Goal: Transaction & Acquisition: Purchase product/service

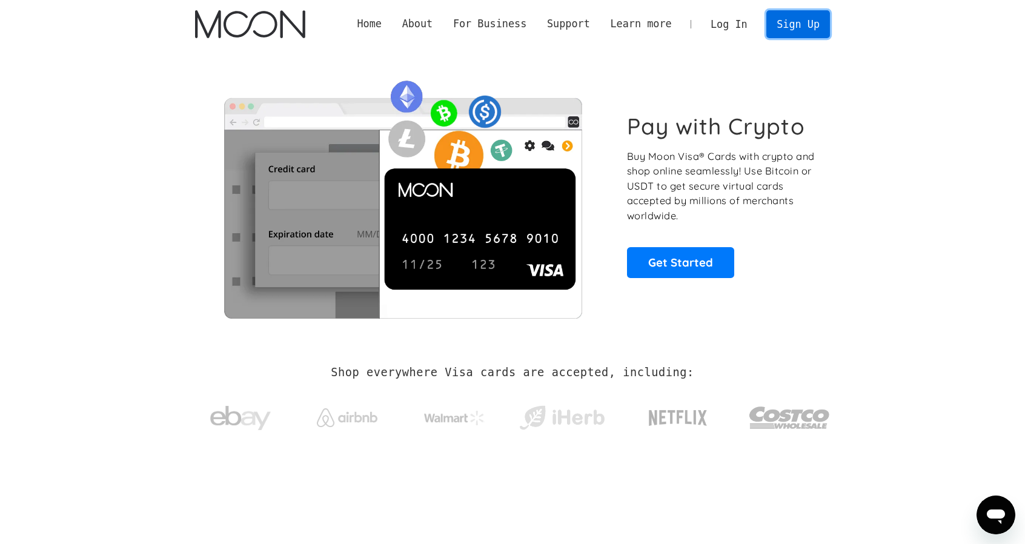
click at [816, 27] on link "Sign Up" at bounding box center [798, 23] width 63 height 27
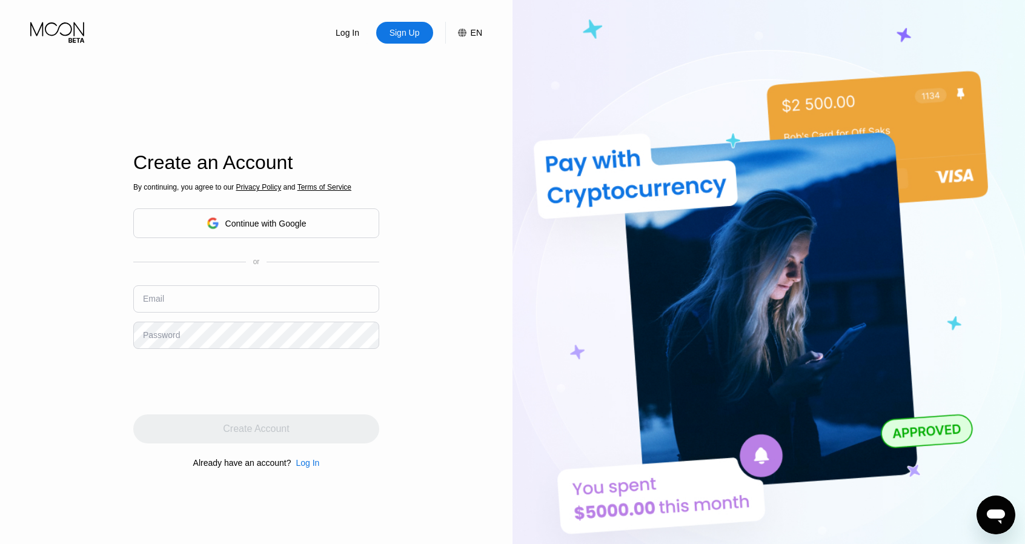
click at [222, 296] on input "text" at bounding box center [256, 298] width 246 height 27
click at [258, 219] on div "Continue with Google" at bounding box center [265, 224] width 81 height 10
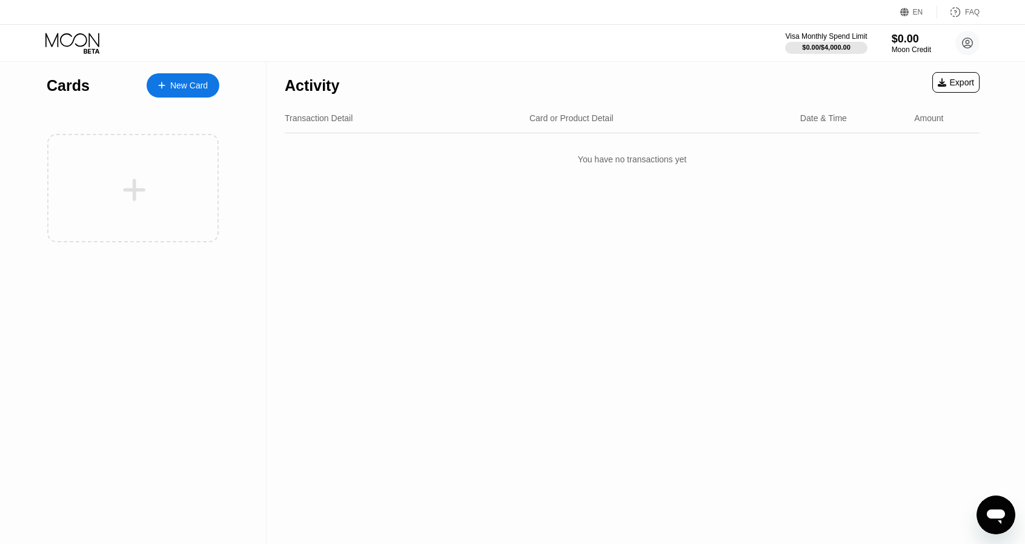
click at [199, 83] on div "New Card" at bounding box center [189, 86] width 38 height 10
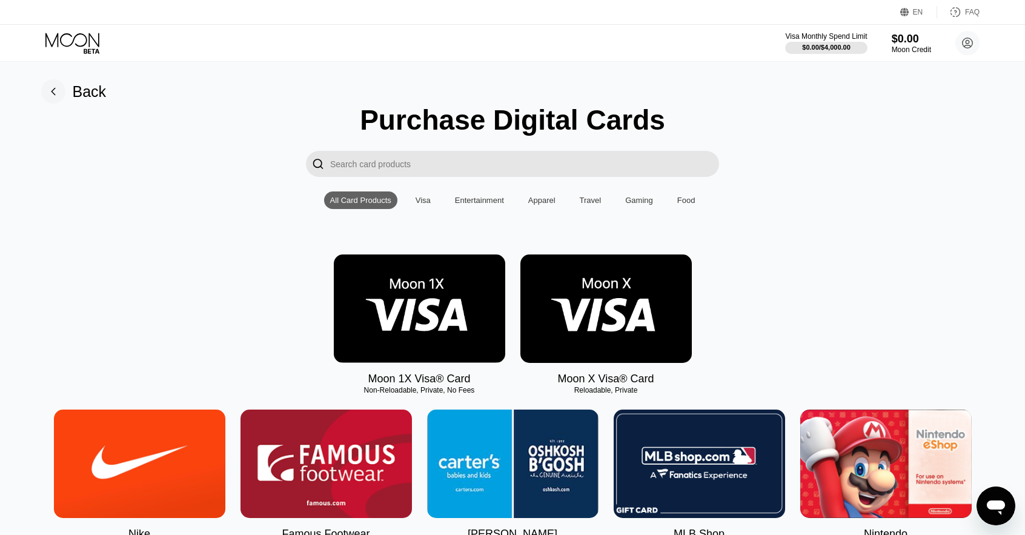
click at [426, 203] on div "Visa" at bounding box center [423, 200] width 15 height 9
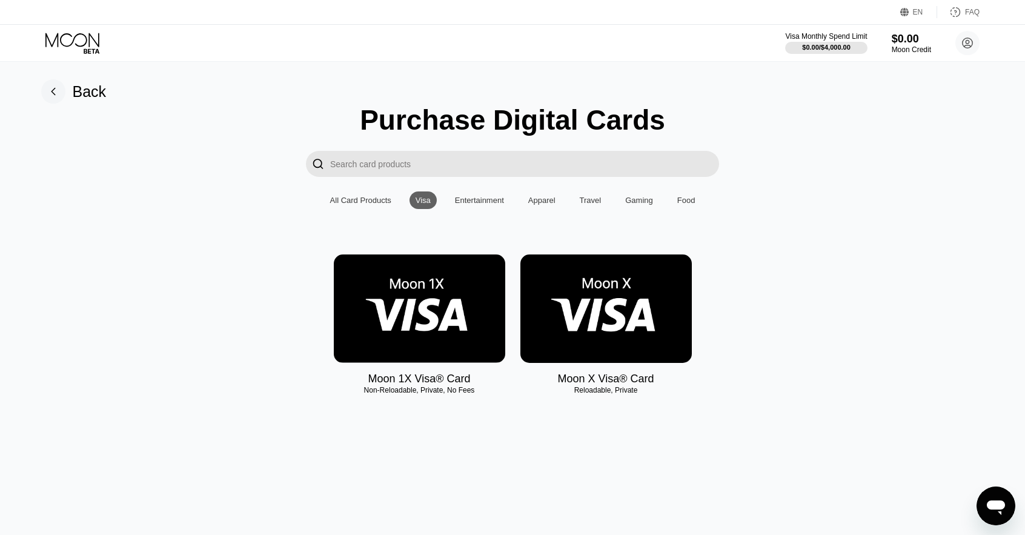
click at [584, 302] on img at bounding box center [607, 309] width 172 height 108
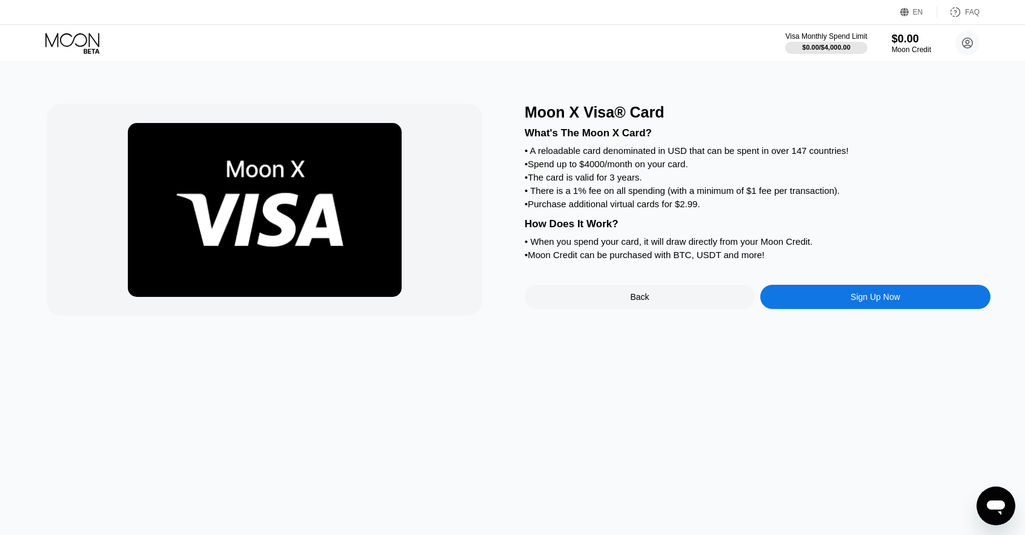
click at [815, 309] on div "Sign Up Now" at bounding box center [876, 297] width 230 height 24
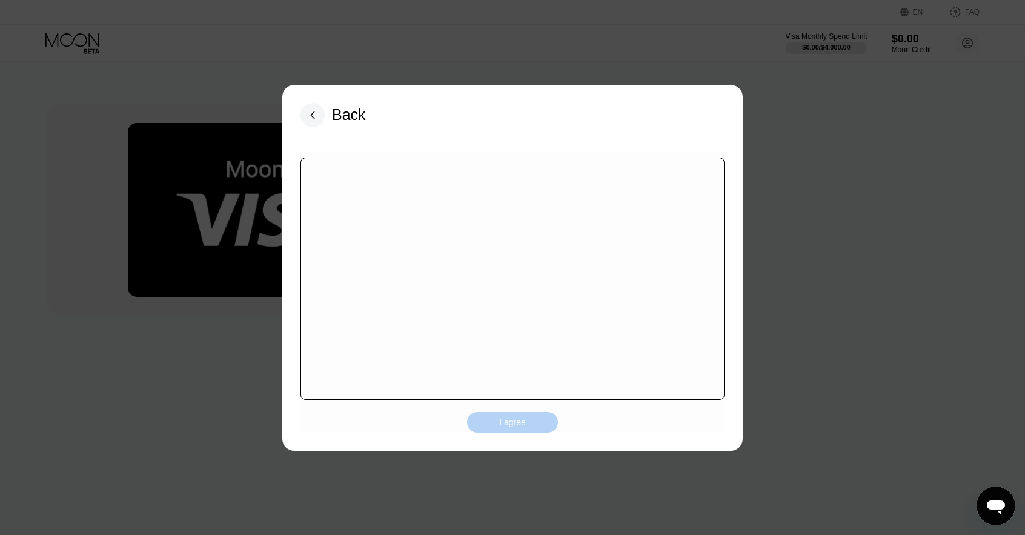
click at [508, 422] on div "I agree" at bounding box center [512, 422] width 27 height 11
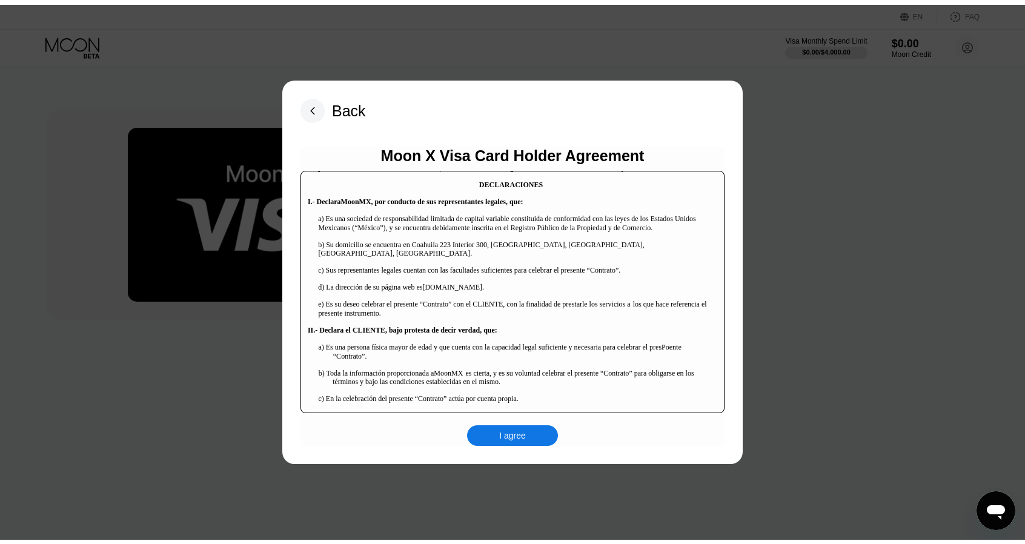
scroll to position [242, 0]
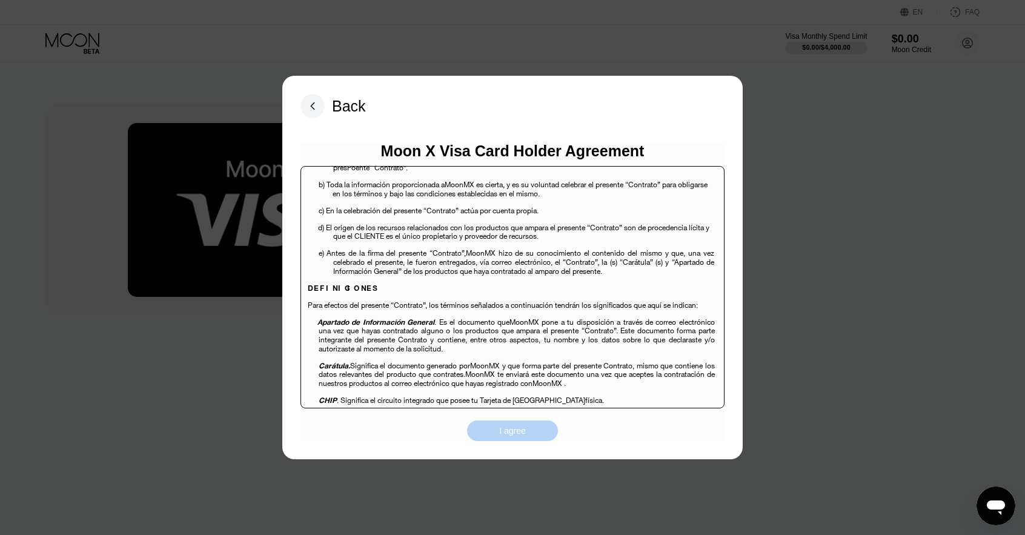
click at [507, 436] on div "I agree" at bounding box center [512, 430] width 27 height 11
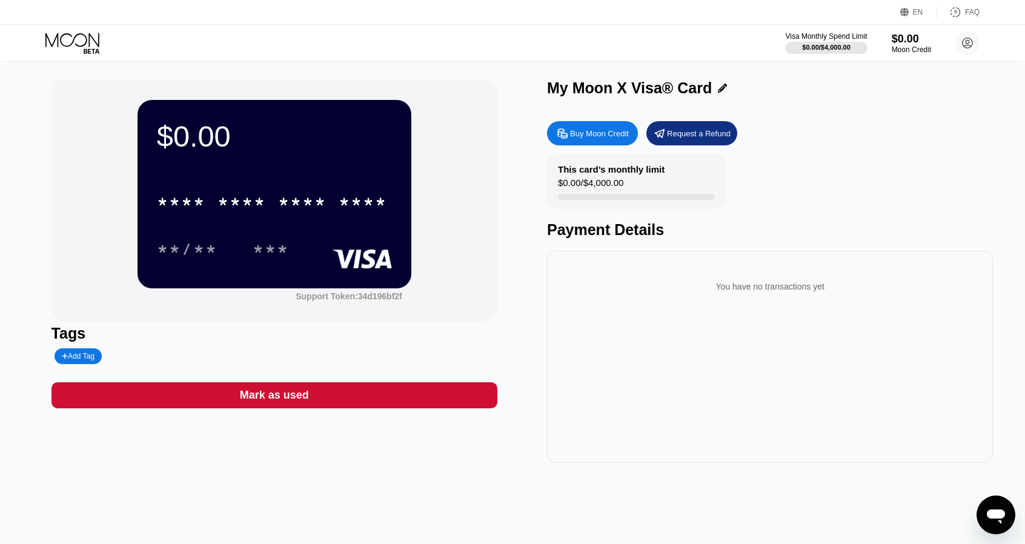
click at [612, 135] on div "Buy Moon Credit" at bounding box center [599, 133] width 59 height 10
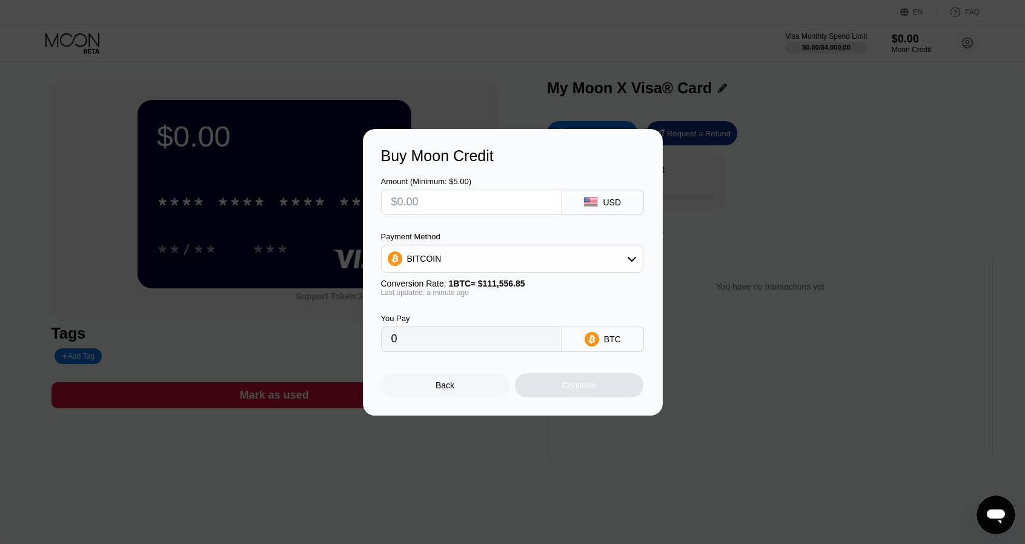
click at [508, 204] on input "text" at bounding box center [472, 202] width 161 height 24
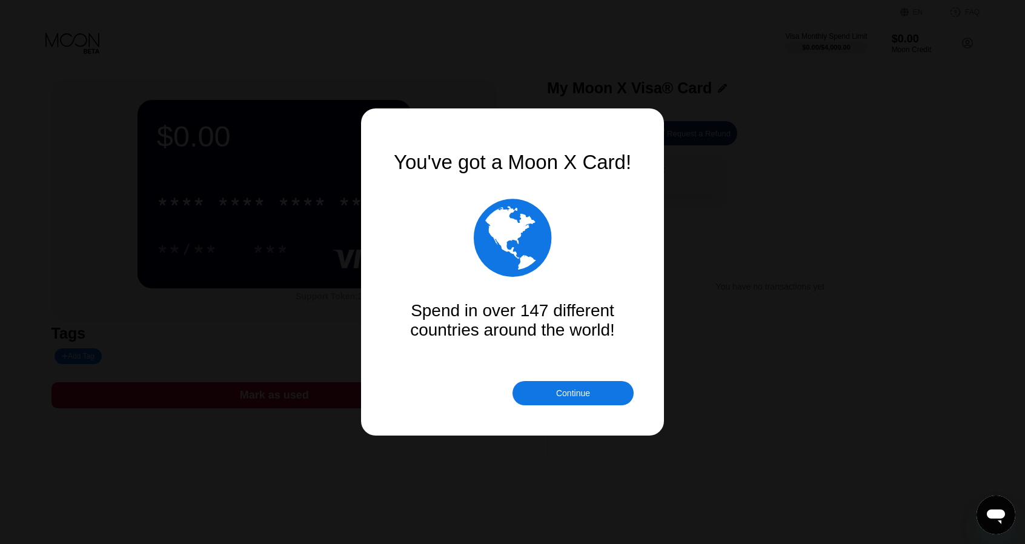
click at [564, 391] on div "Continue" at bounding box center [573, 393] width 34 height 10
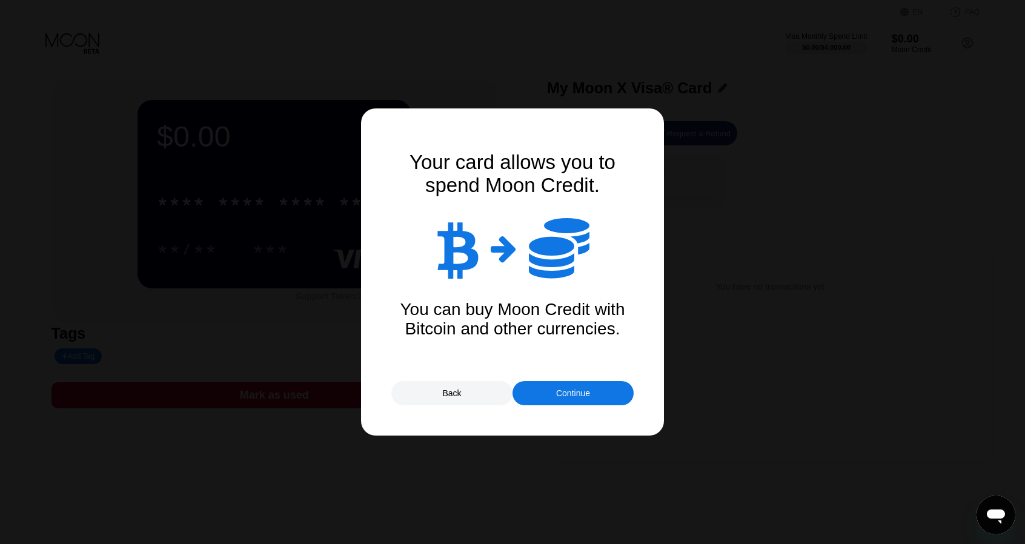
click at [601, 395] on div "Continue" at bounding box center [573, 393] width 121 height 24
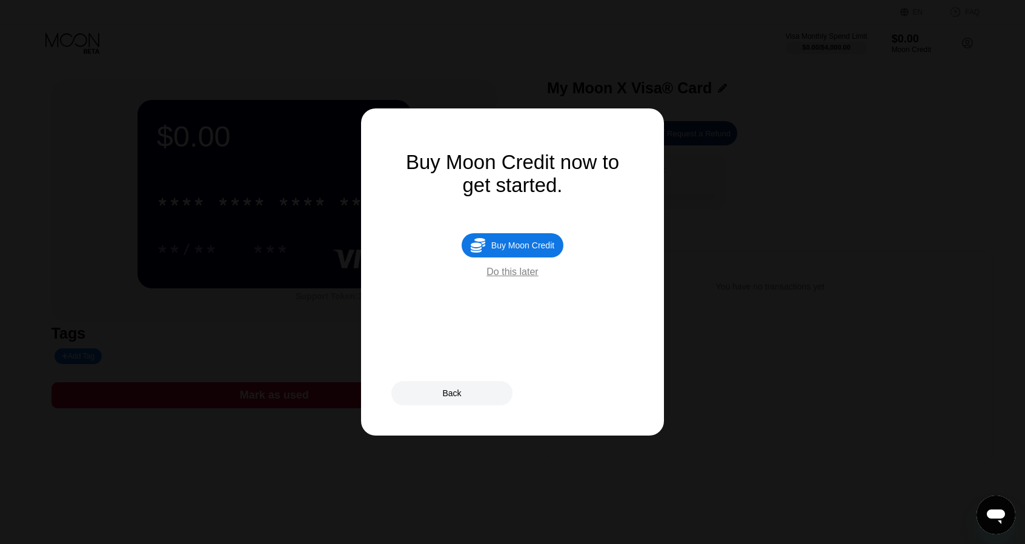
click at [526, 258] on div " Buy Moon Credit" at bounding box center [513, 245] width 102 height 24
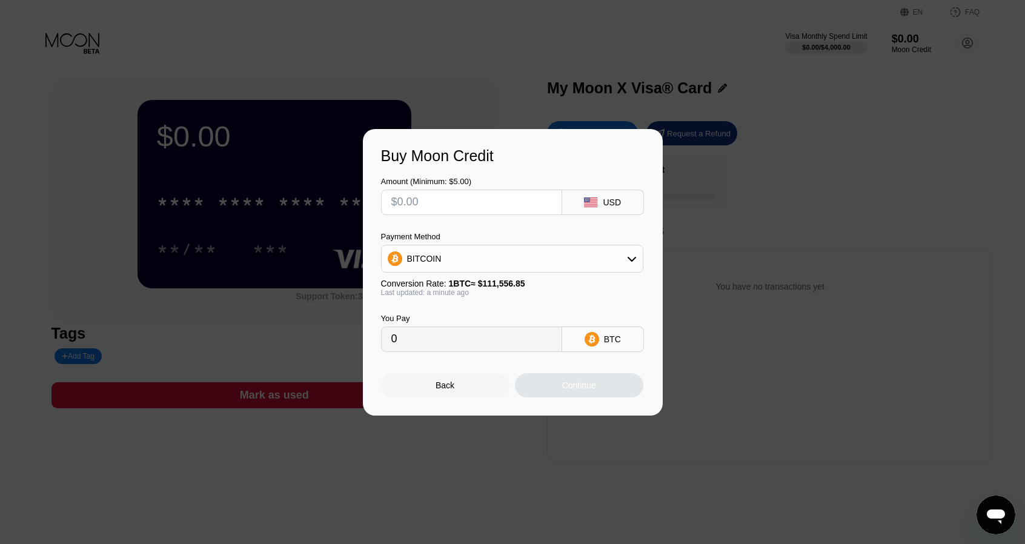
type input "$1"
type input "0.00000897"
type input "$15"
type input "0.00013447"
type input "$150"
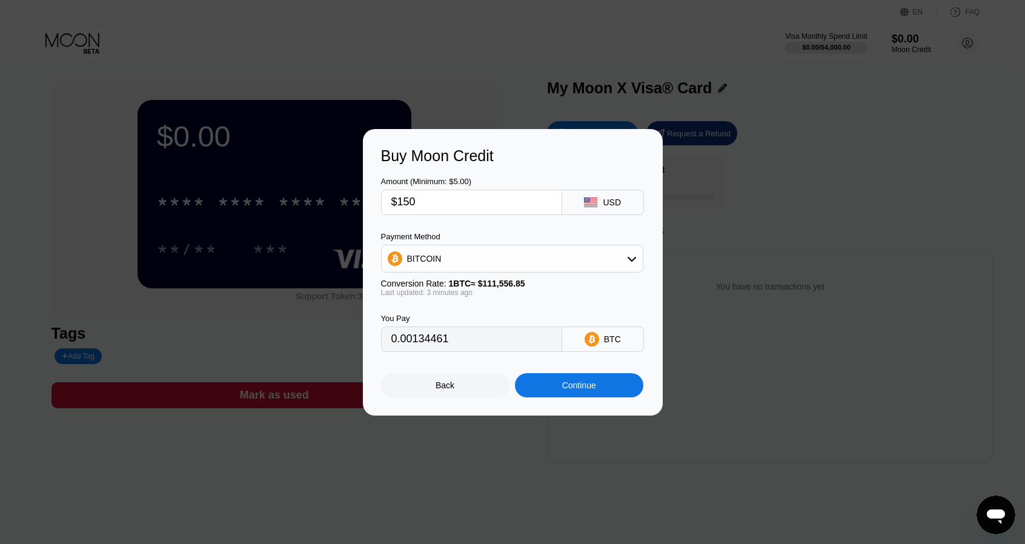
type input "0.00134472"
type input "0.00134348"
type input "$150"
type input "0.00134506"
type input "$15"
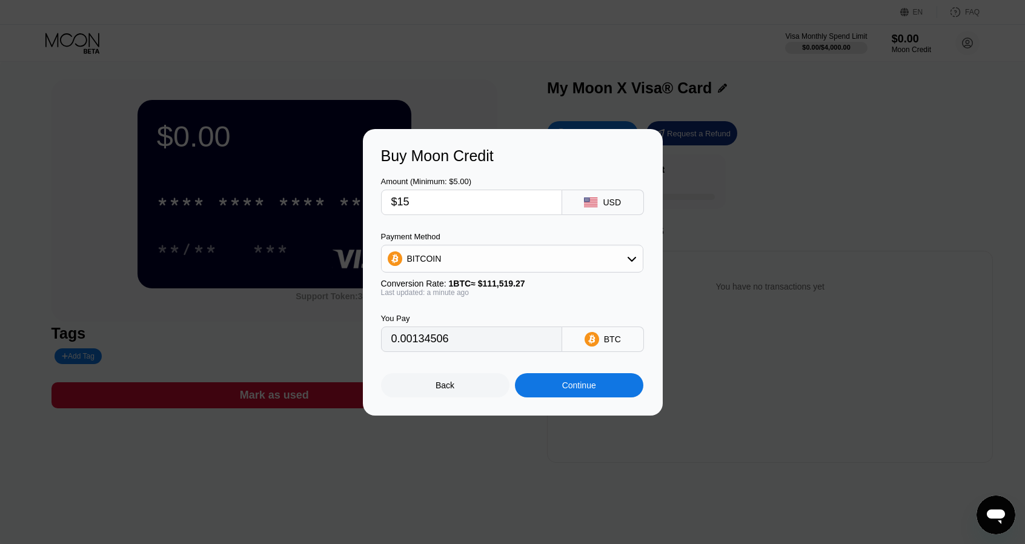
type input "0.00013451"
type input "$152"
type input "0.00136300"
type input "$152"
click at [544, 390] on div "Continue" at bounding box center [579, 385] width 128 height 24
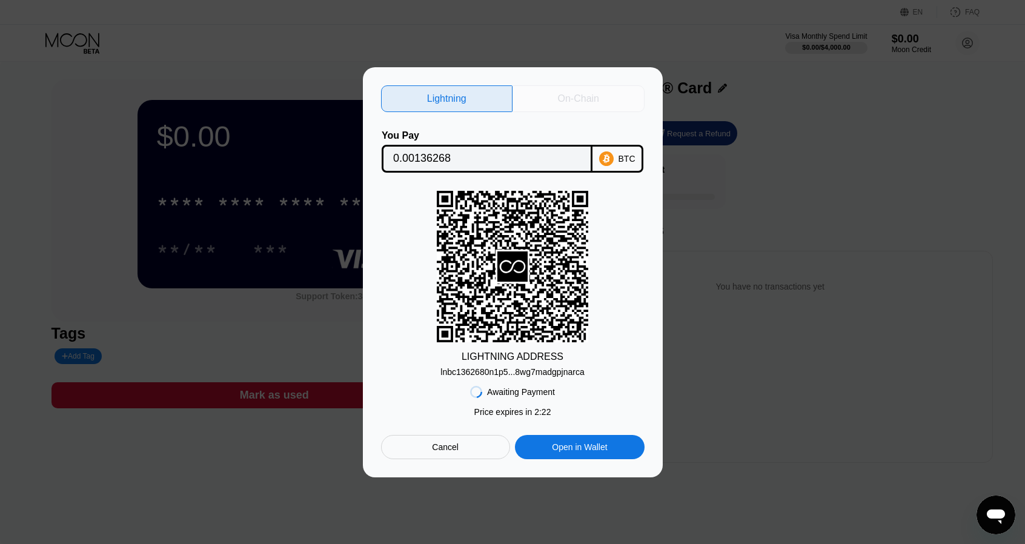
click at [584, 98] on div "On-Chain" at bounding box center [578, 99] width 41 height 12
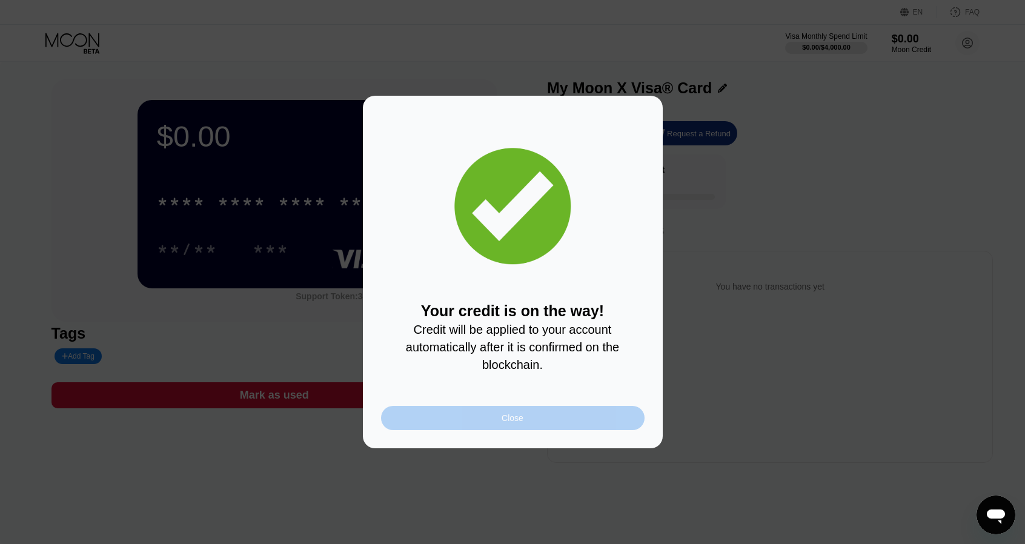
click at [565, 425] on div "Close" at bounding box center [513, 418] width 264 height 24
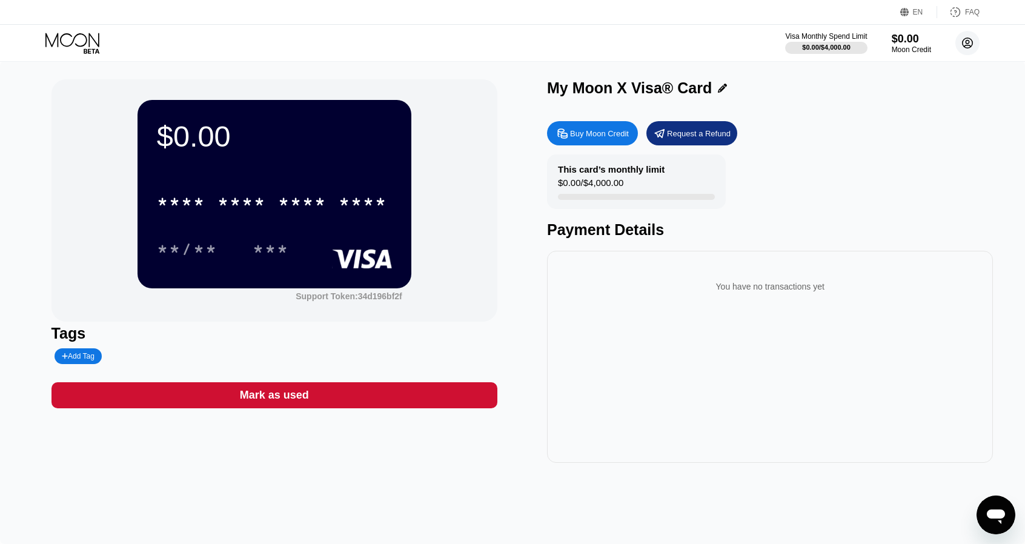
click at [969, 50] on circle at bounding box center [968, 43] width 24 height 24
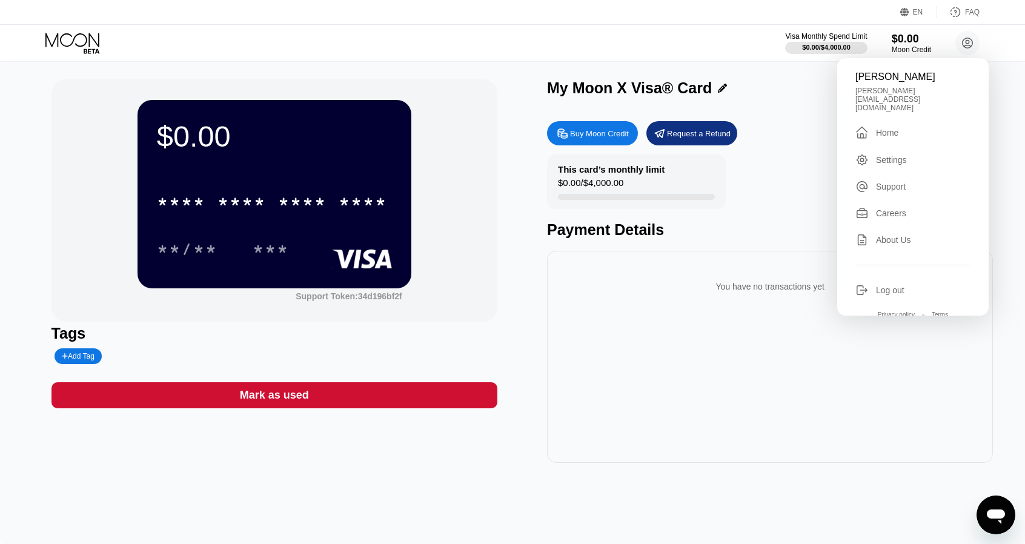
click at [896, 128] on div "Home" at bounding box center [887, 133] width 22 height 10
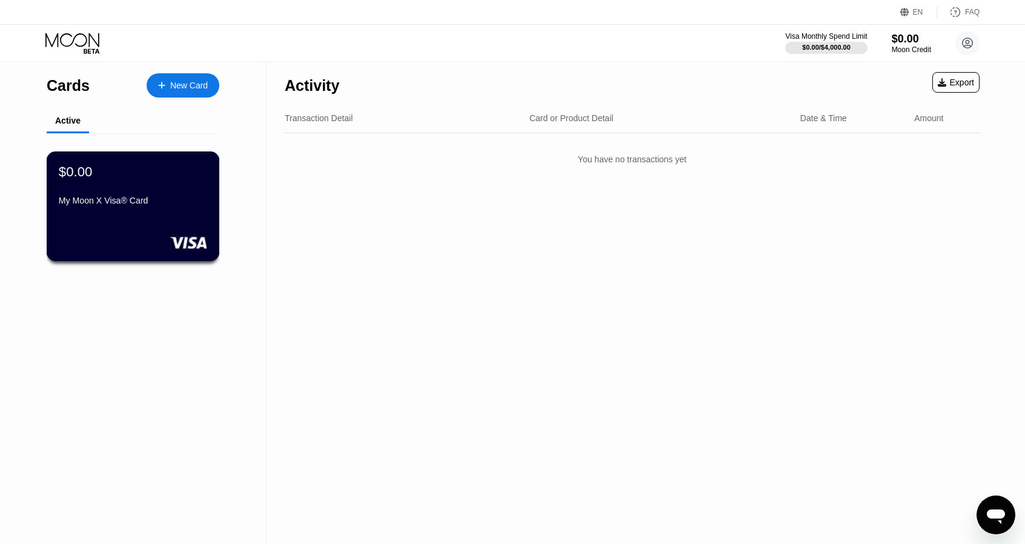
click at [114, 184] on div "$0.00 My Moon X Visa® Card" at bounding box center [133, 187] width 148 height 47
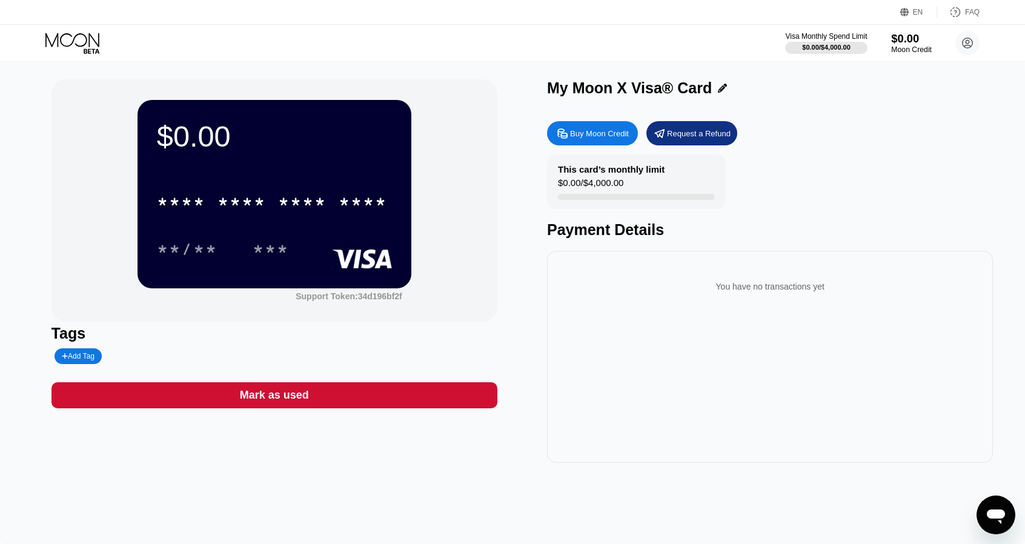
click at [901, 41] on div "$0.00" at bounding box center [912, 38] width 41 height 13
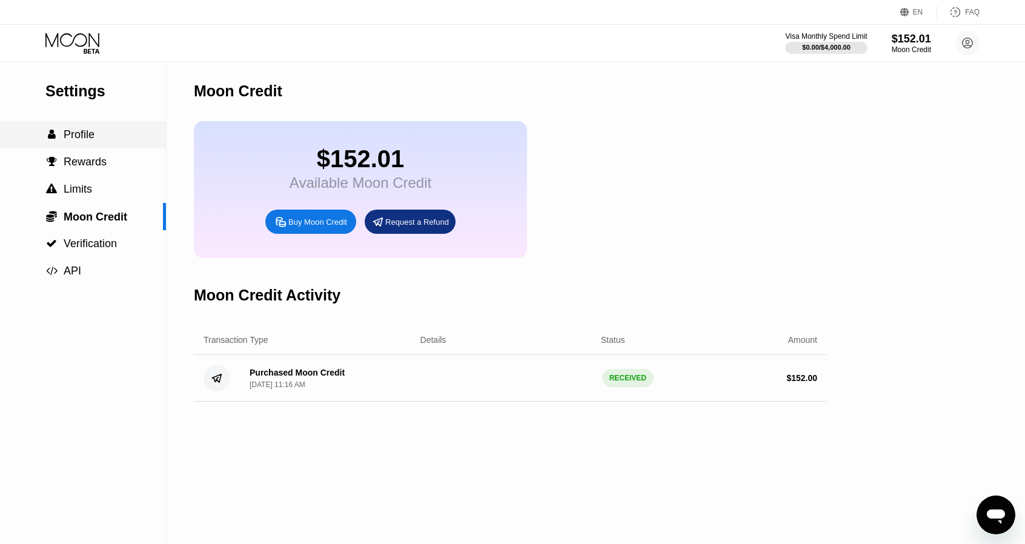
click at [75, 141] on span "Profile" at bounding box center [79, 134] width 31 height 12
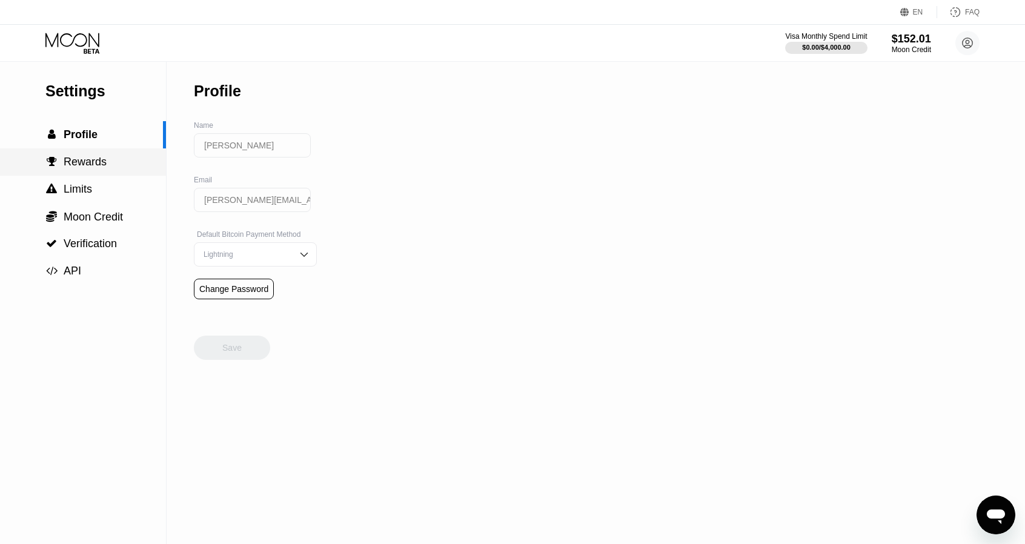
click at [115, 168] on div " Rewards" at bounding box center [83, 162] width 166 height 13
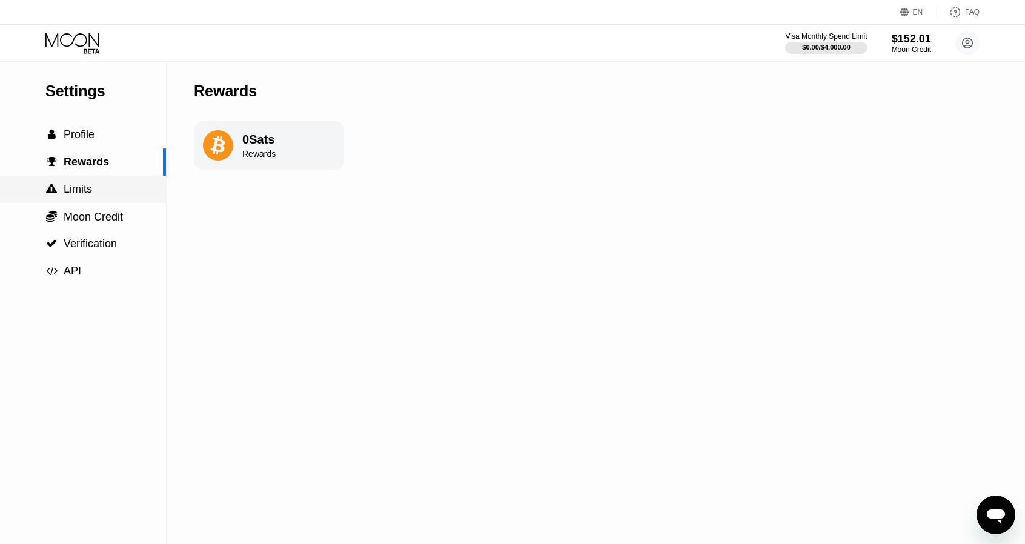
click at [105, 191] on div " Limits" at bounding box center [83, 189] width 166 height 13
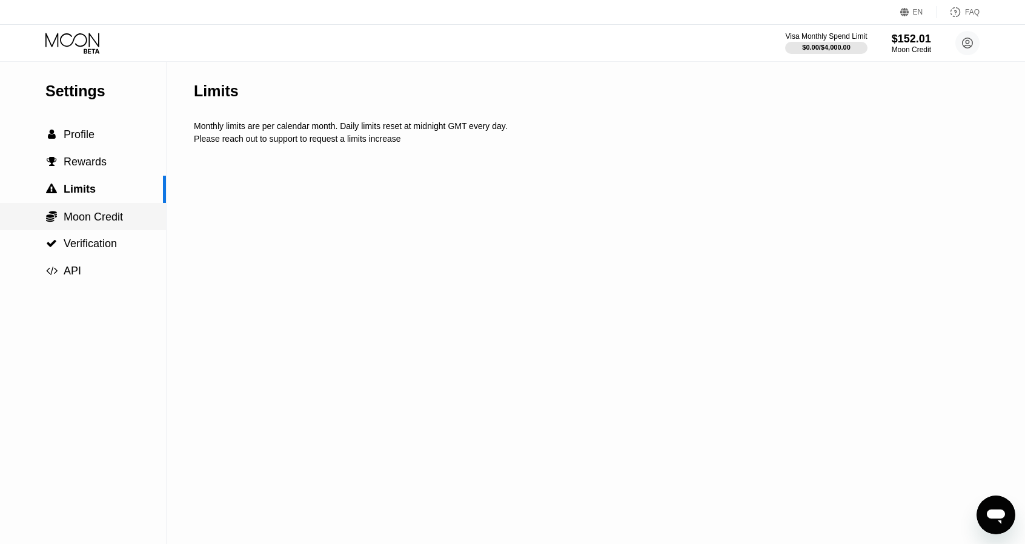
click at [108, 223] on span "Moon Credit" at bounding box center [93, 217] width 59 height 12
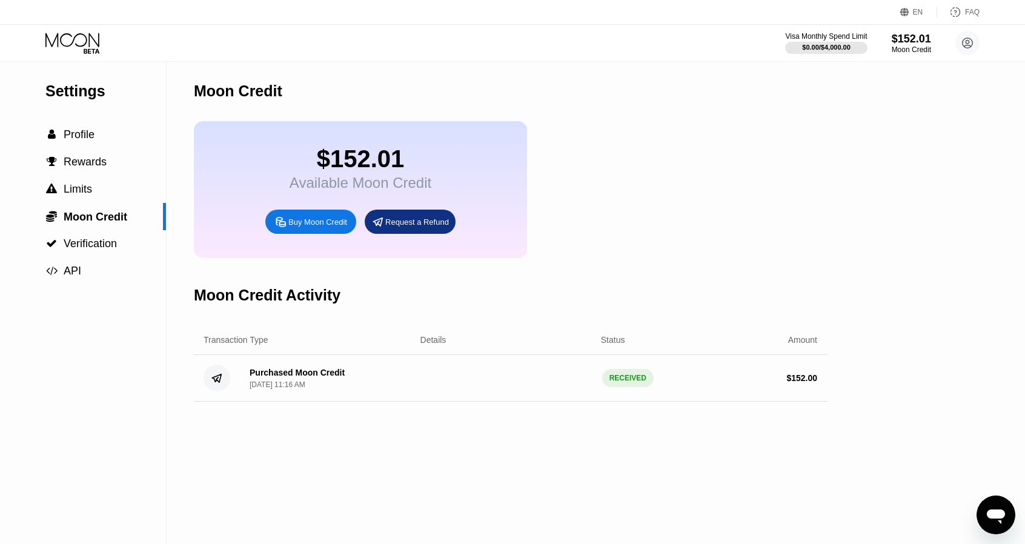
click at [318, 227] on div "Buy Moon Credit" at bounding box center [317, 222] width 59 height 10
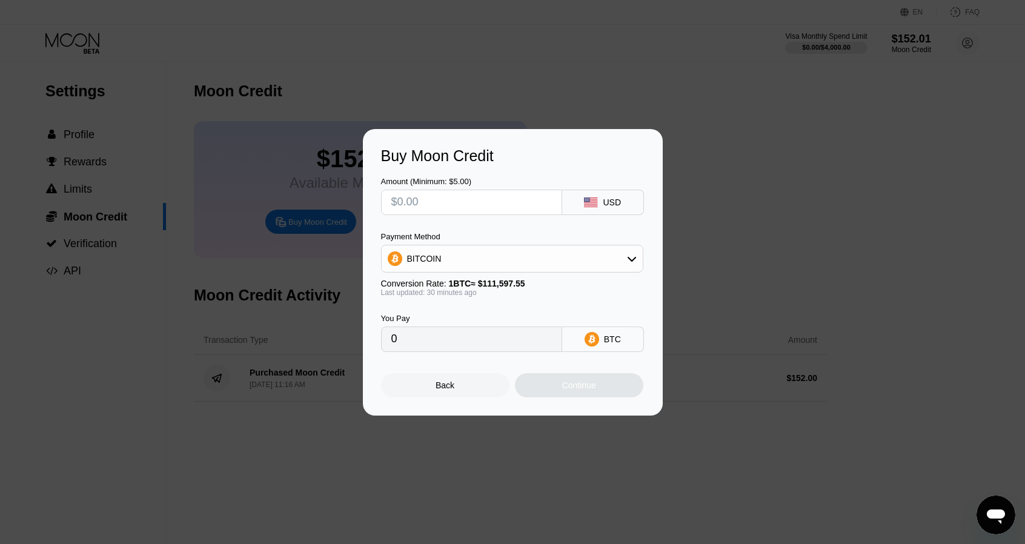
click at [467, 380] on div "Back" at bounding box center [445, 385] width 128 height 24
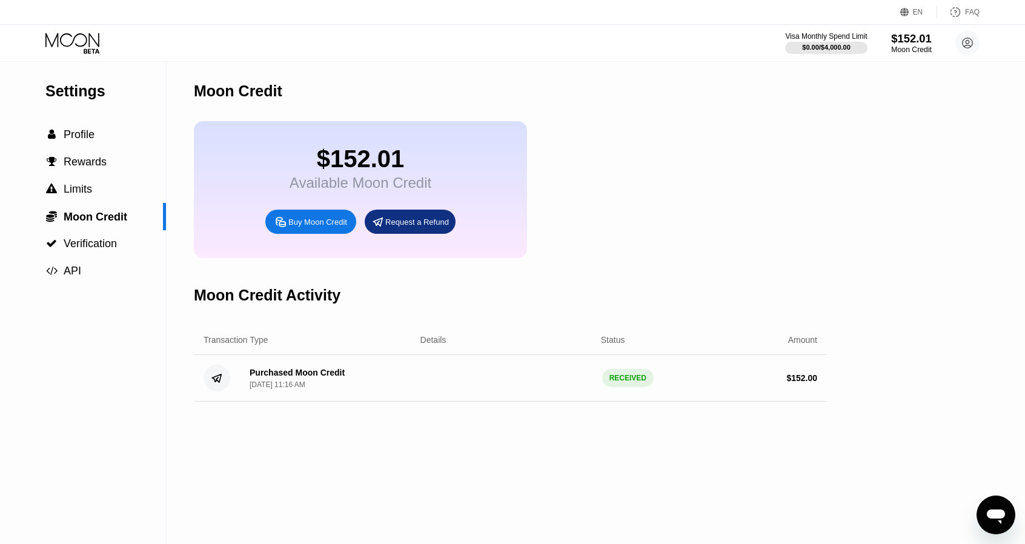
click at [902, 47] on div "Moon Credit" at bounding box center [912, 49] width 41 height 8
click at [89, 148] on div " Profile" at bounding box center [83, 134] width 166 height 27
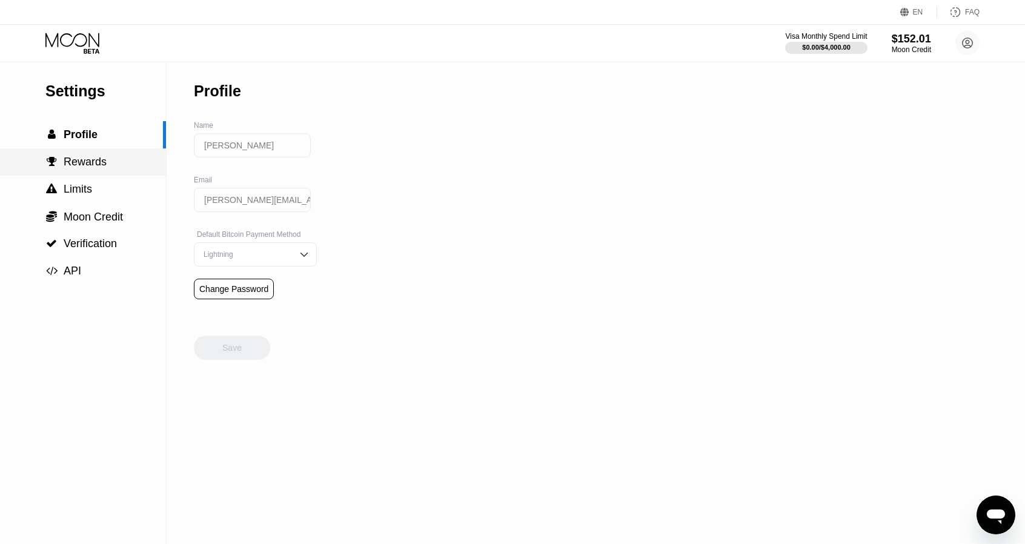
click at [92, 168] on span "Rewards" at bounding box center [85, 162] width 43 height 12
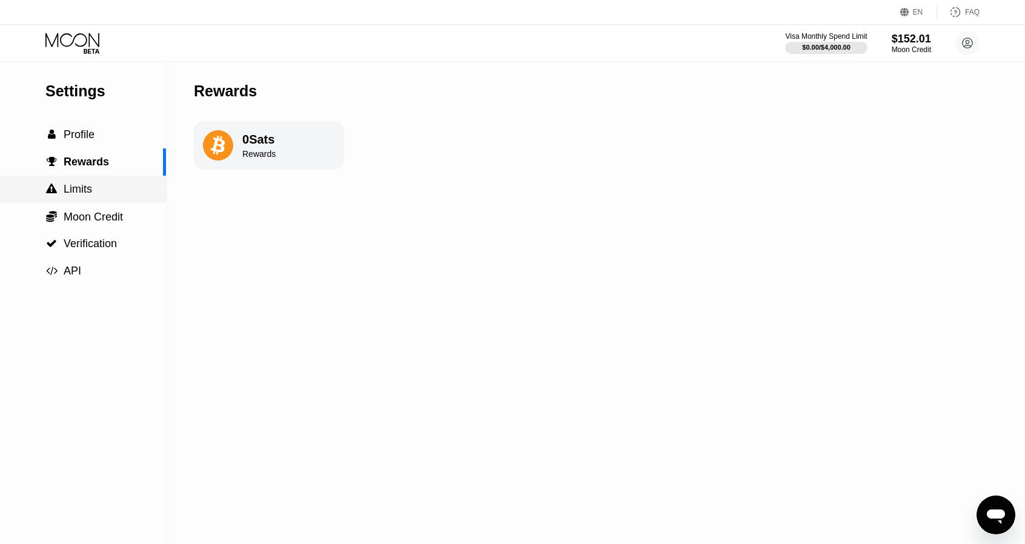
click at [97, 196] on div " Limits" at bounding box center [83, 189] width 166 height 13
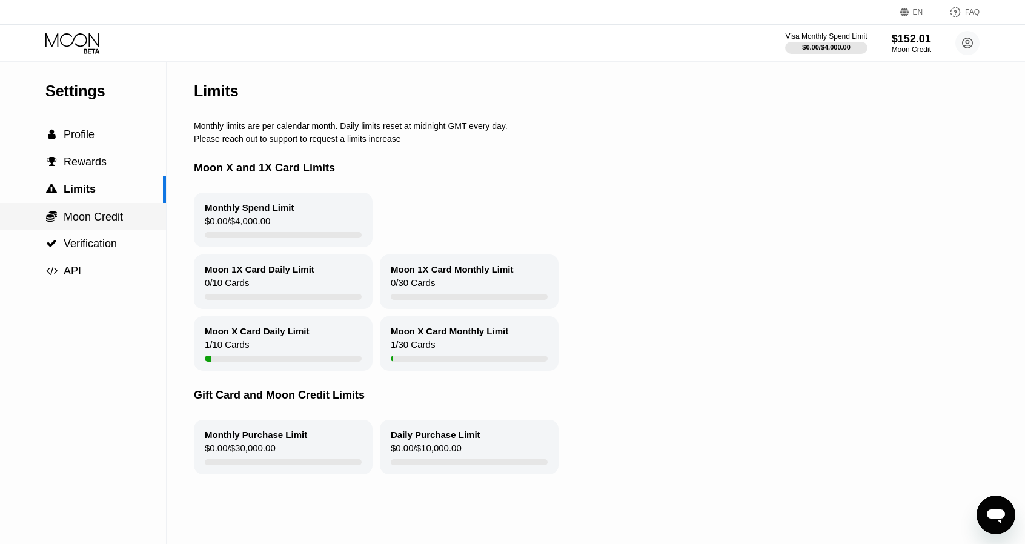
click at [93, 221] on span "Moon Credit" at bounding box center [93, 217] width 59 height 12
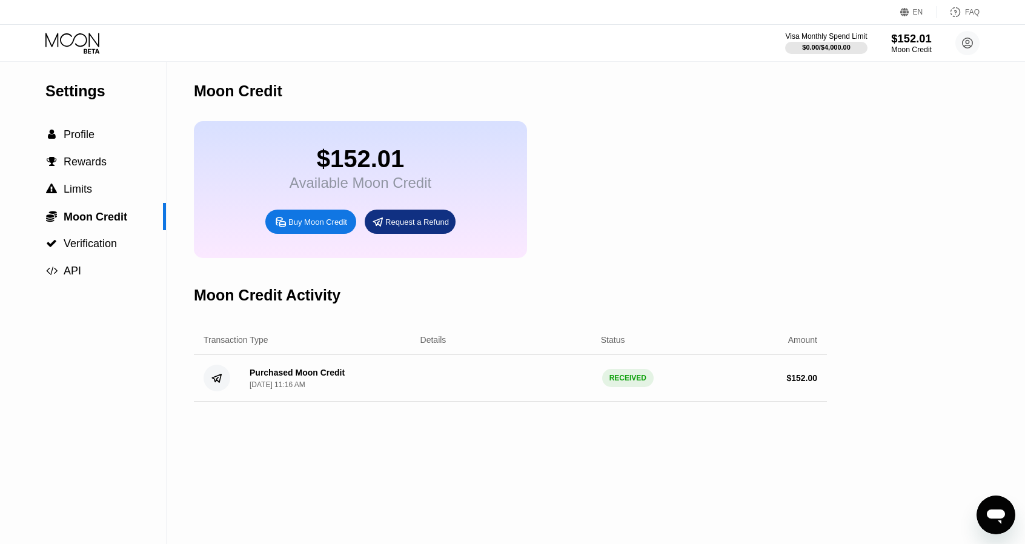
click at [924, 45] on div "Moon Credit" at bounding box center [912, 49] width 41 height 8
click at [68, 141] on span "Profile" at bounding box center [79, 134] width 31 height 12
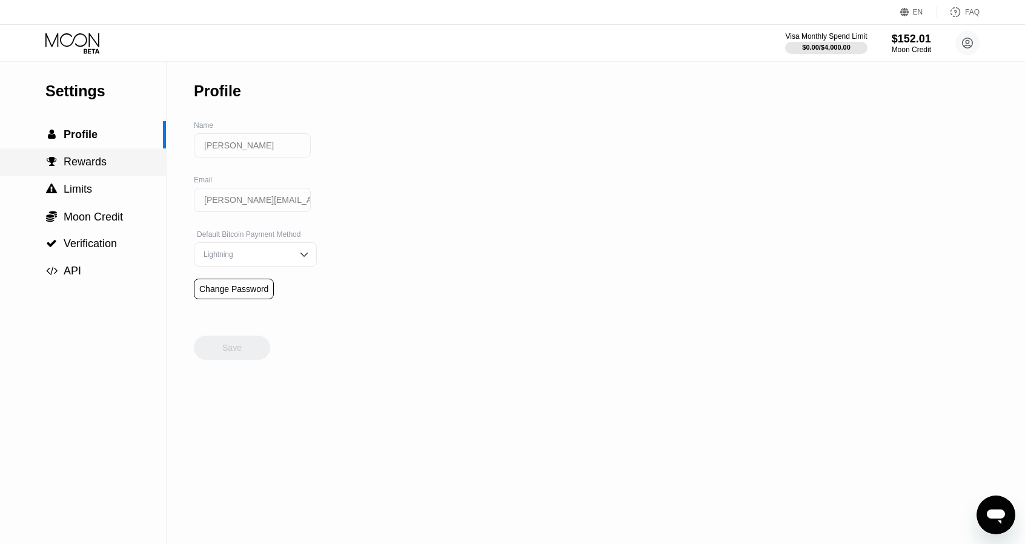
click at [73, 158] on span "Rewards" at bounding box center [85, 162] width 43 height 12
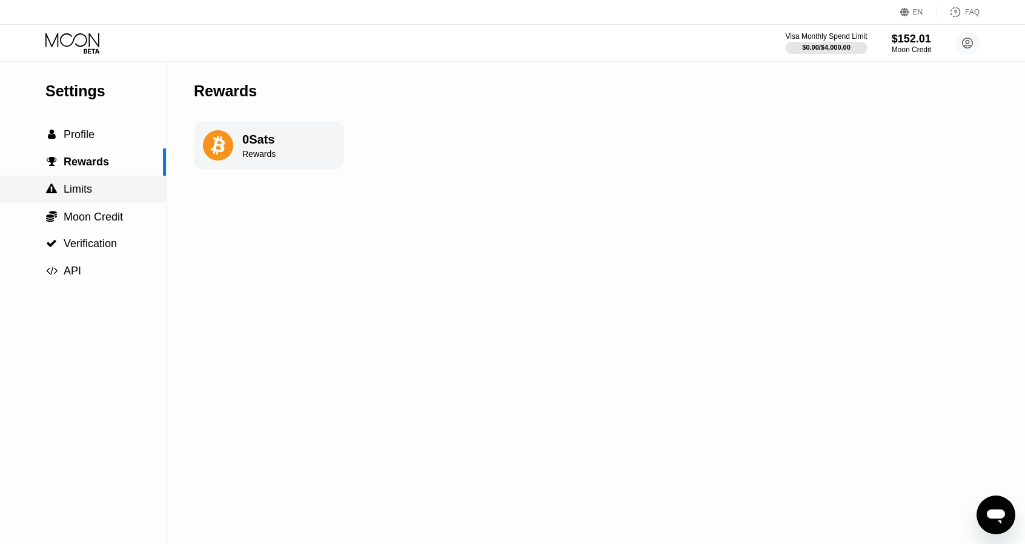
click at [86, 187] on span "Limits" at bounding box center [78, 189] width 28 height 12
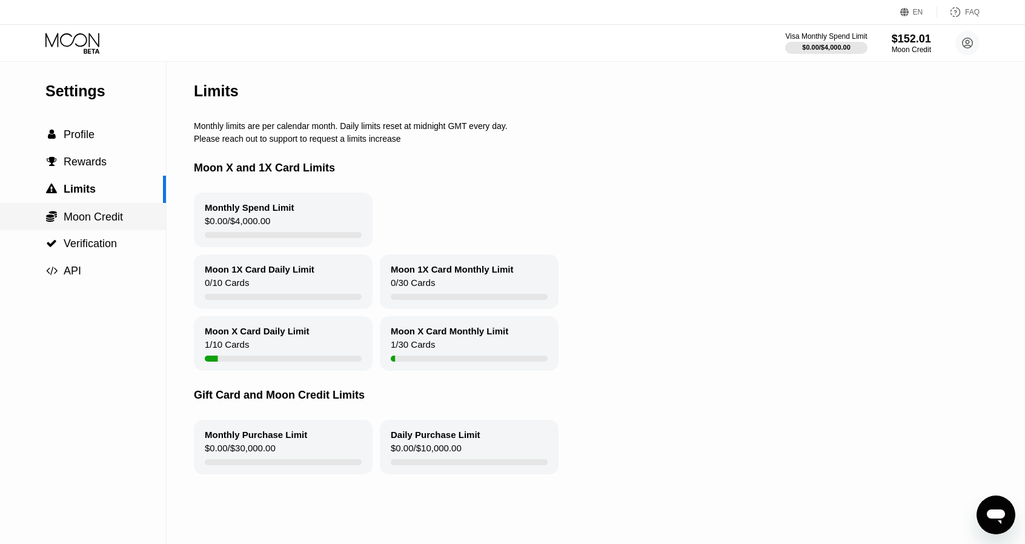
click at [92, 212] on div " Moon Credit" at bounding box center [83, 216] width 166 height 27
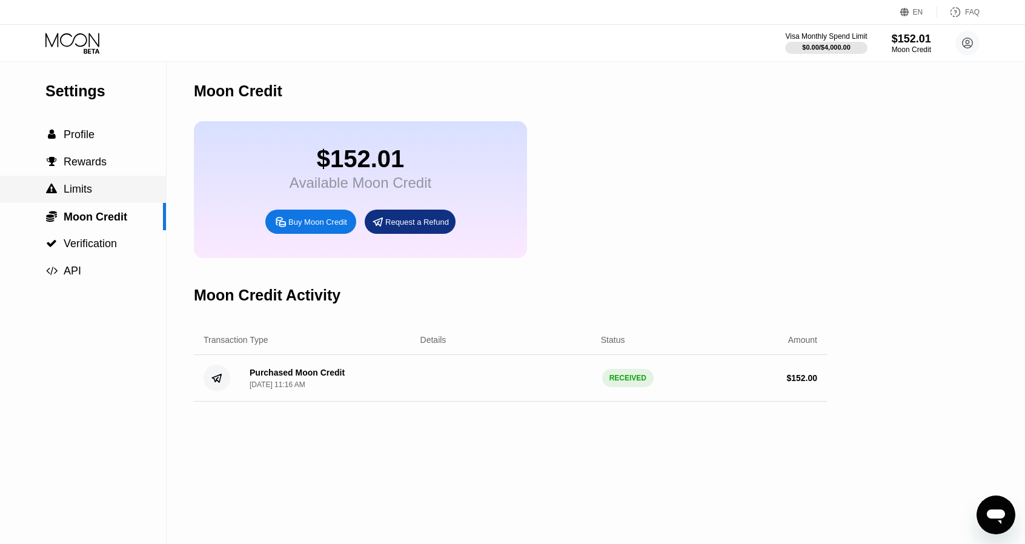
click at [98, 194] on div " Limits" at bounding box center [83, 189] width 166 height 13
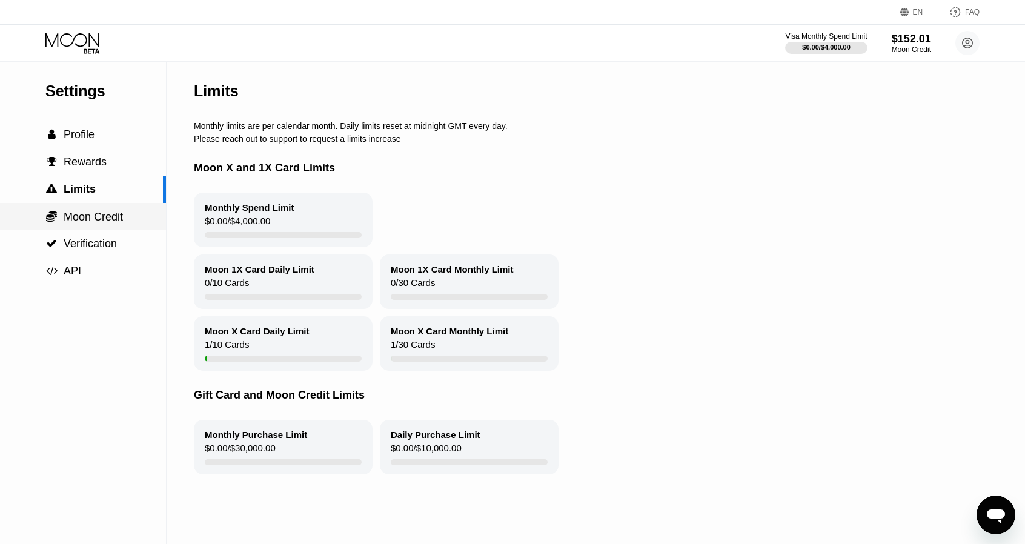
click at [95, 223] on span "Moon Credit" at bounding box center [93, 217] width 59 height 12
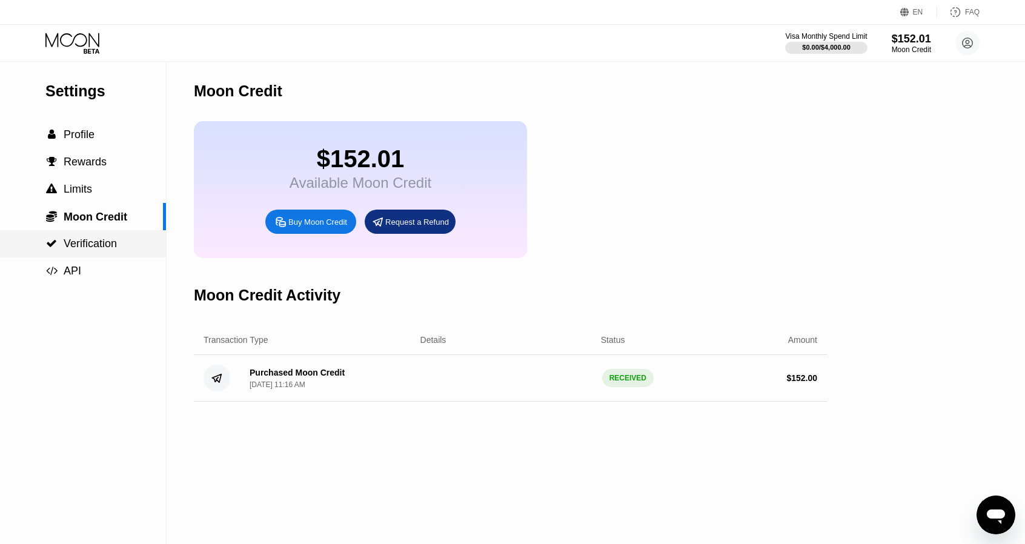
click at [95, 243] on span "Verification" at bounding box center [90, 244] width 53 height 12
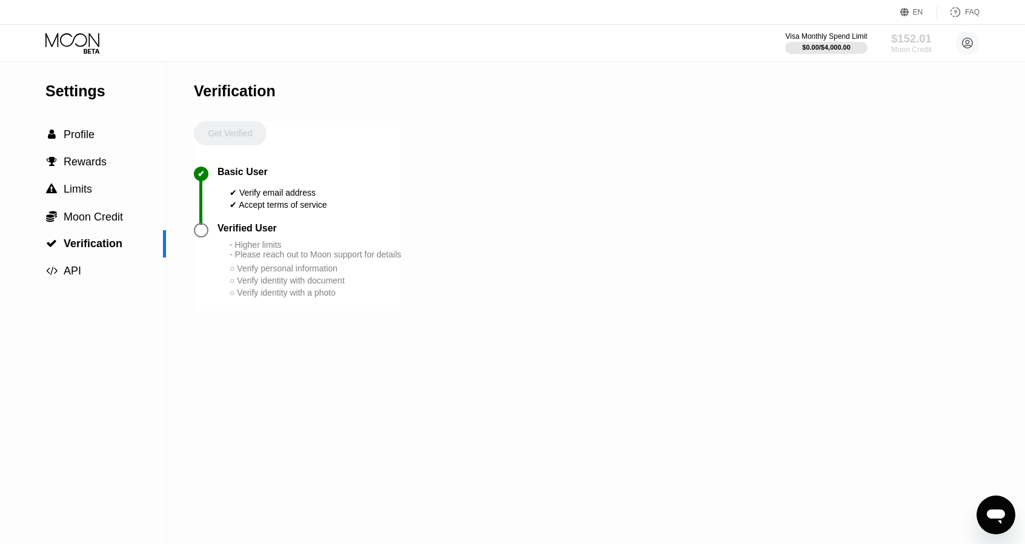
click at [902, 40] on div "$152.01" at bounding box center [912, 38] width 41 height 13
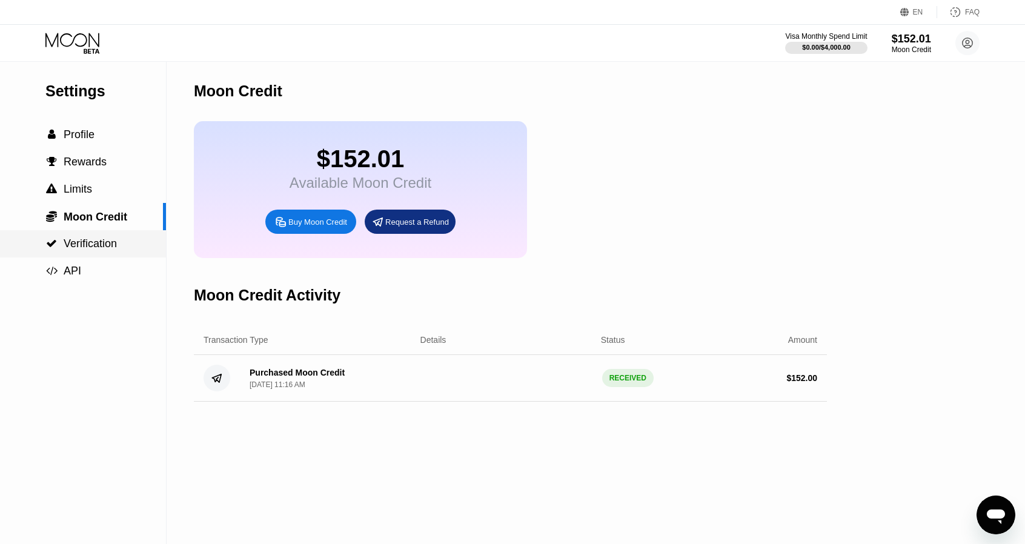
click at [86, 245] on span "Verification" at bounding box center [90, 244] width 53 height 12
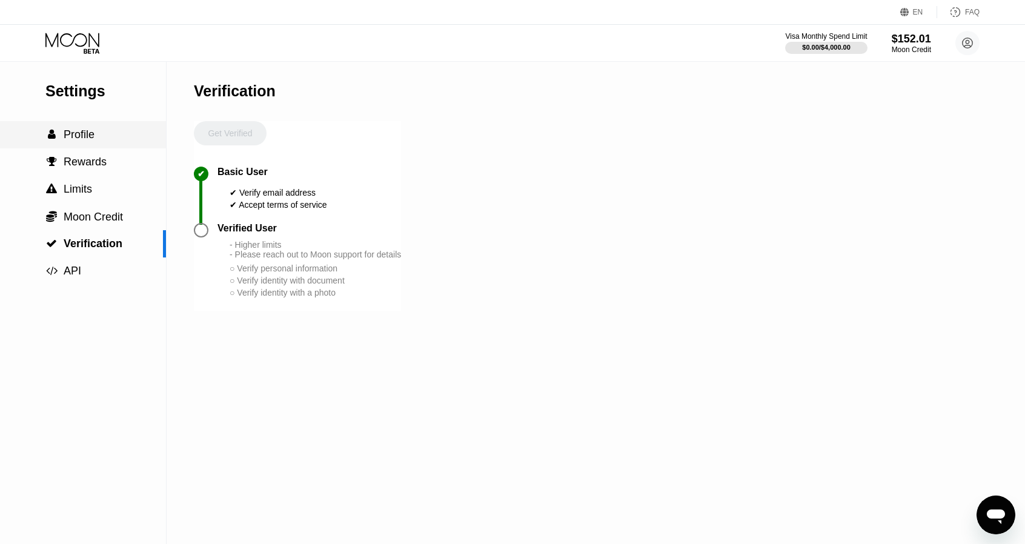
click at [82, 139] on span "Profile" at bounding box center [79, 134] width 31 height 12
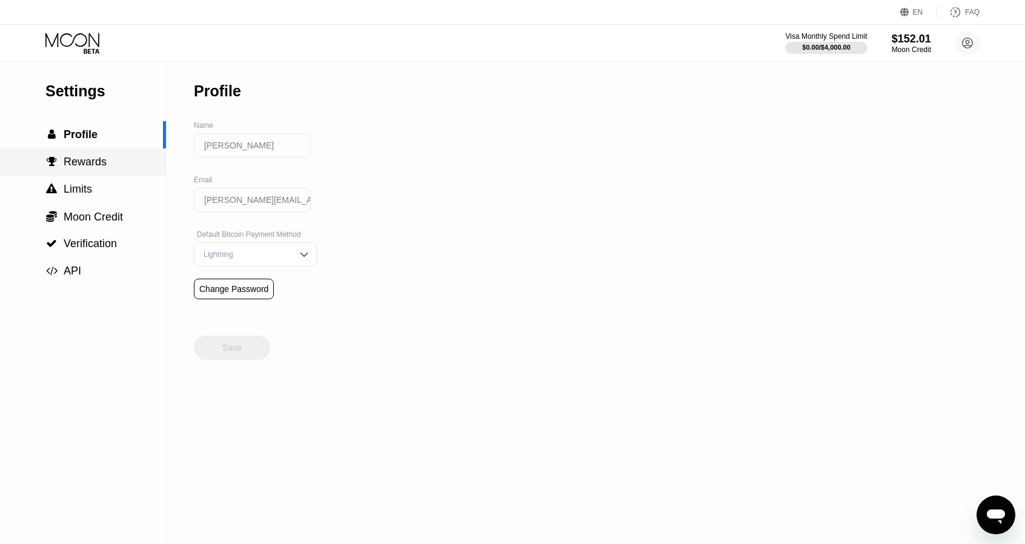
click at [81, 165] on span "Rewards" at bounding box center [85, 162] width 43 height 12
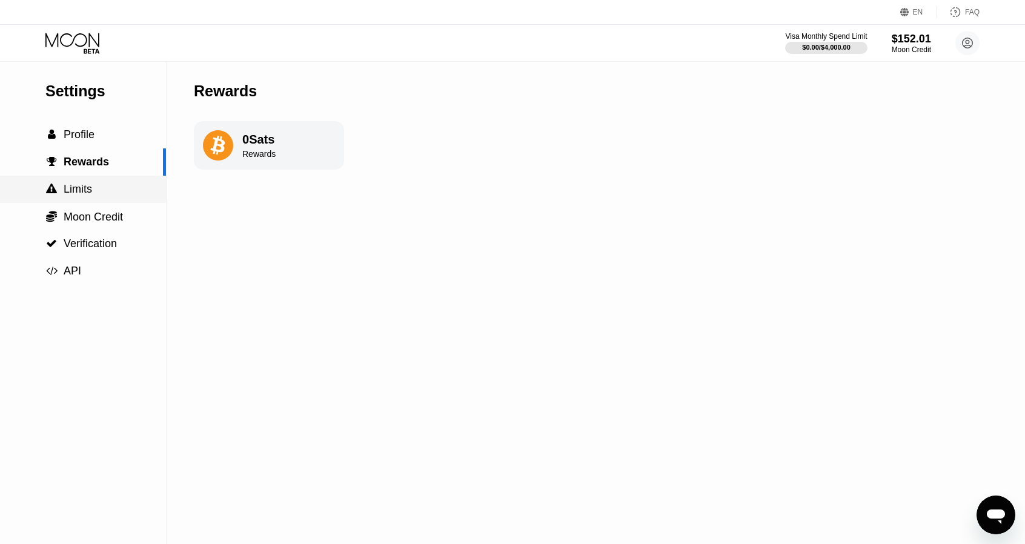
click at [81, 190] on span "Limits" at bounding box center [78, 189] width 28 height 12
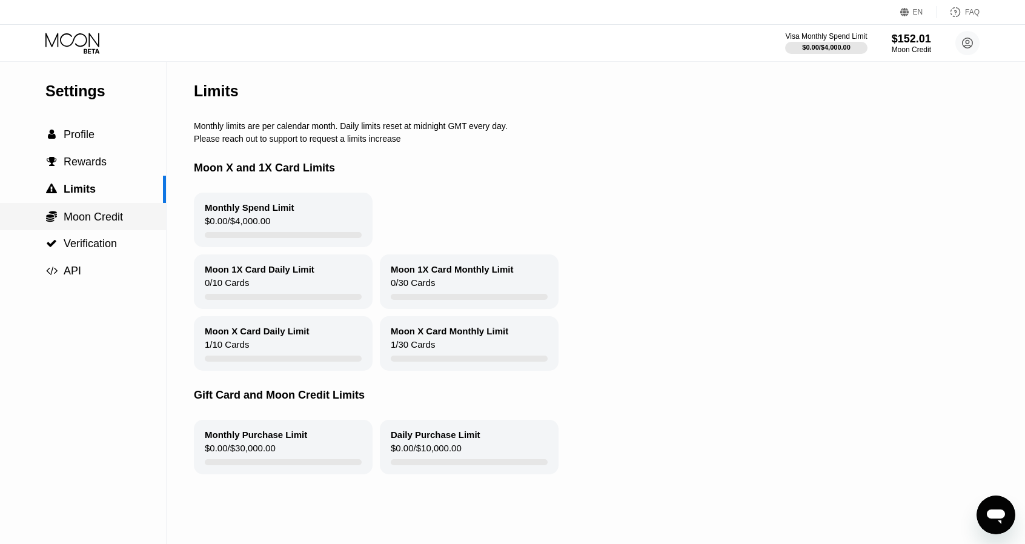
click at [82, 207] on div " Moon Credit" at bounding box center [83, 216] width 166 height 27
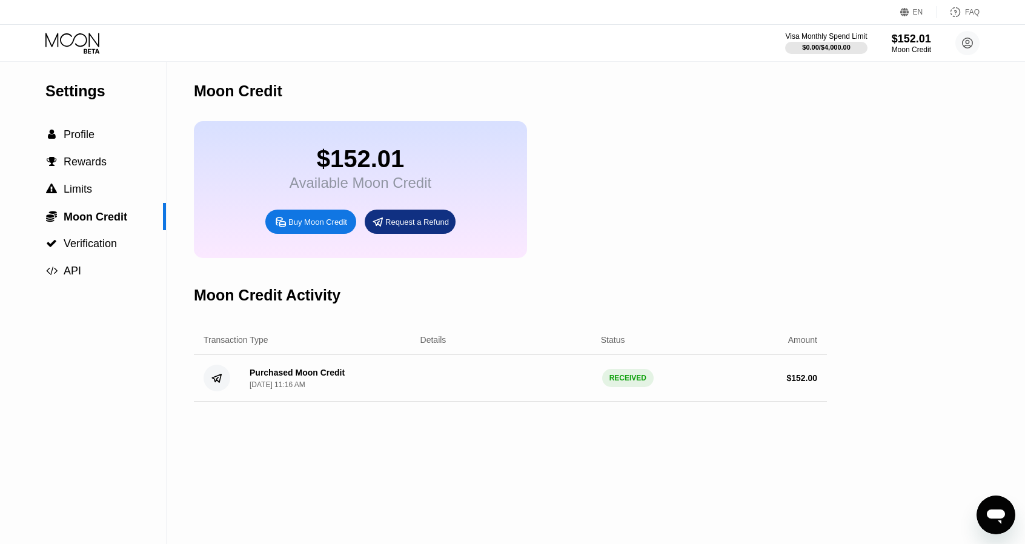
click at [72, 47] on icon at bounding box center [73, 43] width 56 height 21
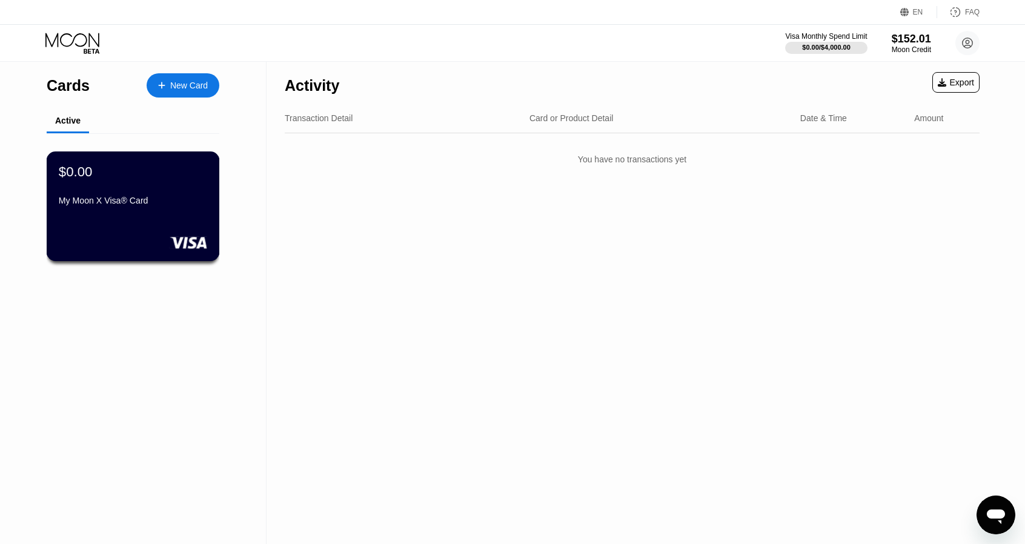
click at [108, 202] on div "My Moon X Visa® Card" at bounding box center [133, 201] width 148 height 10
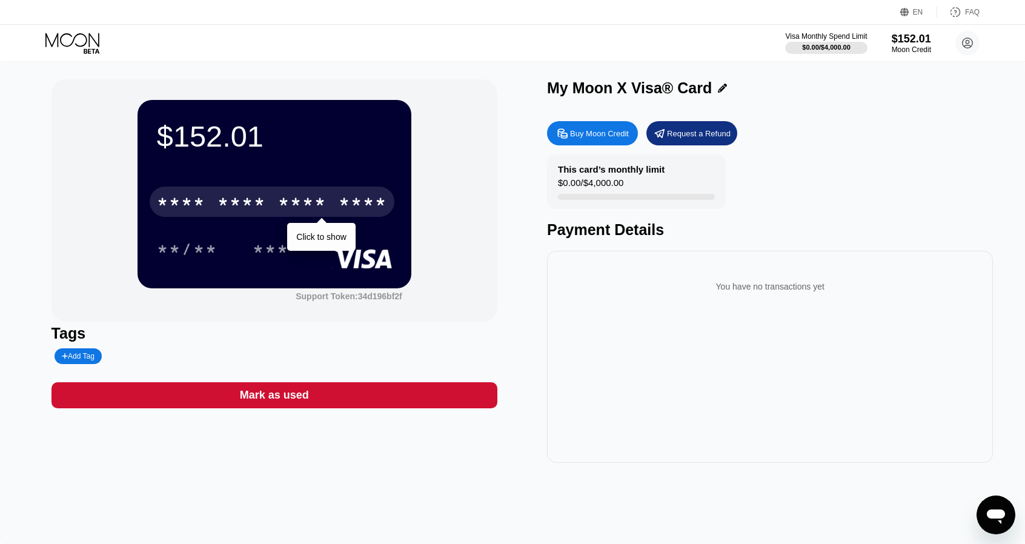
click at [205, 202] on div "* * * * * * * * * * * * ****" at bounding box center [272, 202] width 245 height 30
click at [332, 208] on div "* * * * * * * * * * * * 1248" at bounding box center [272, 202] width 245 height 30
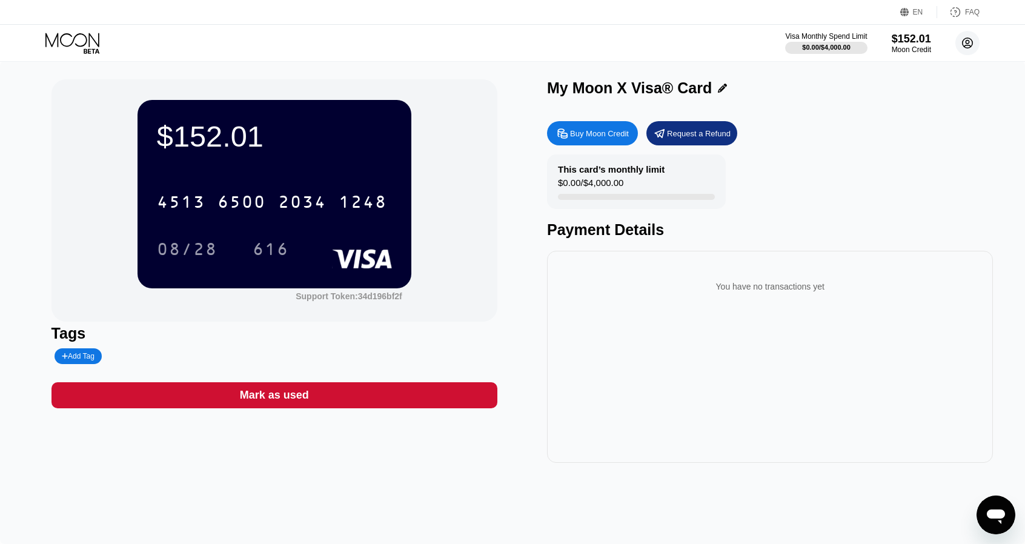
click at [965, 45] on circle at bounding box center [968, 43] width 24 height 24
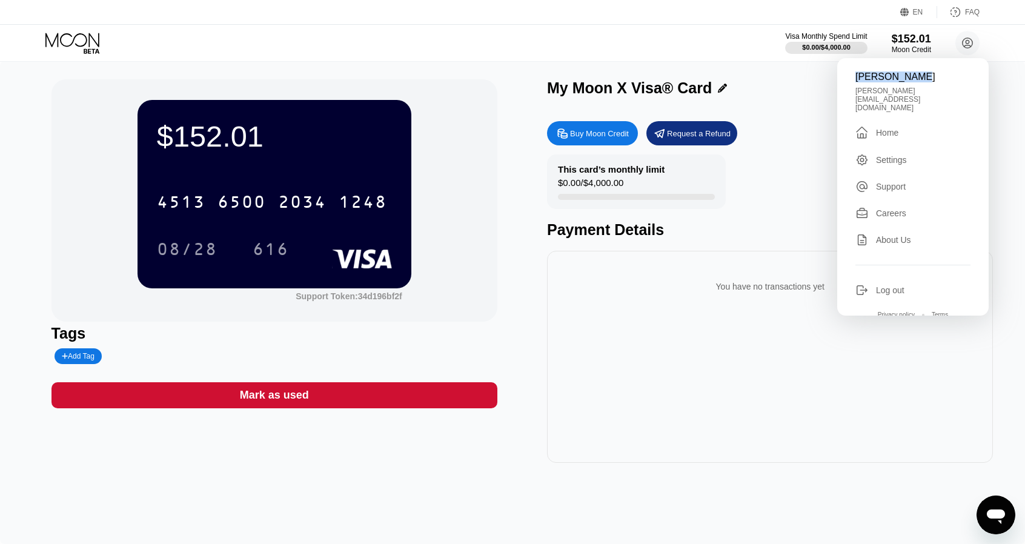
drag, startPoint x: 912, startPoint y: 77, endPoint x: 857, endPoint y: 78, distance: 54.6
click at [857, 78] on div "[PERSON_NAME]" at bounding box center [913, 77] width 115 height 11
copy div "[PERSON_NAME]"
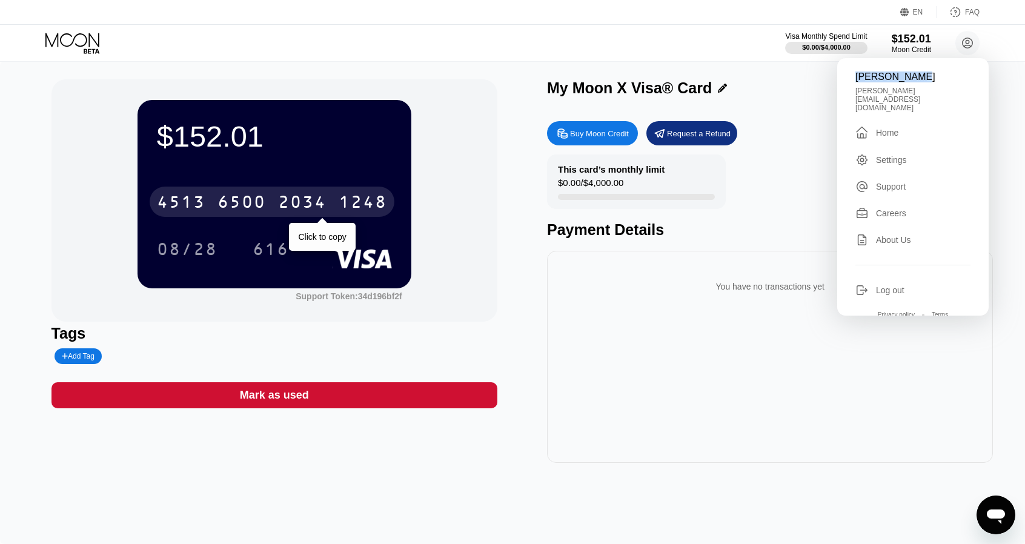
click at [262, 198] on div "6500" at bounding box center [242, 203] width 48 height 19
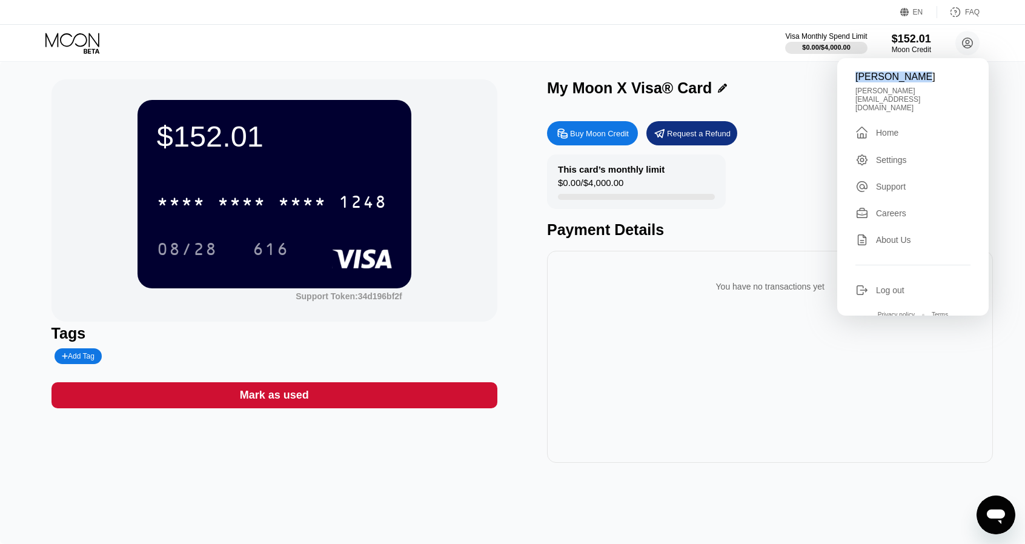
click at [567, 268] on div "You have no transactions yet" at bounding box center [770, 282] width 427 height 43
